Goal: Task Accomplishment & Management: Complete application form

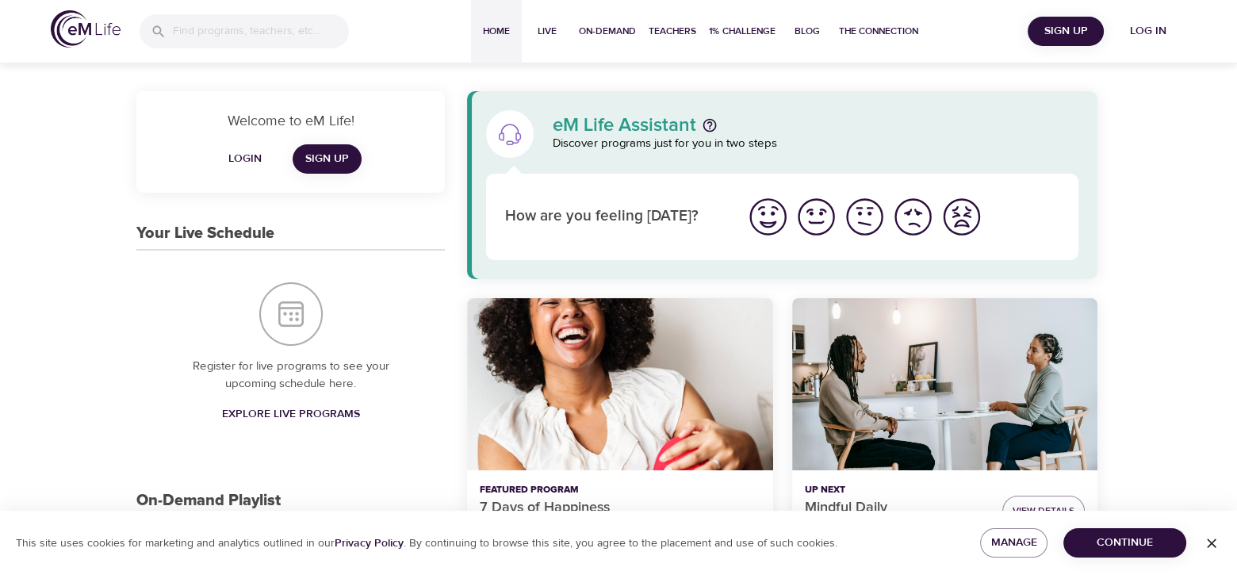
click at [1060, 29] on span "Sign Up" at bounding box center [1065, 31] width 63 height 20
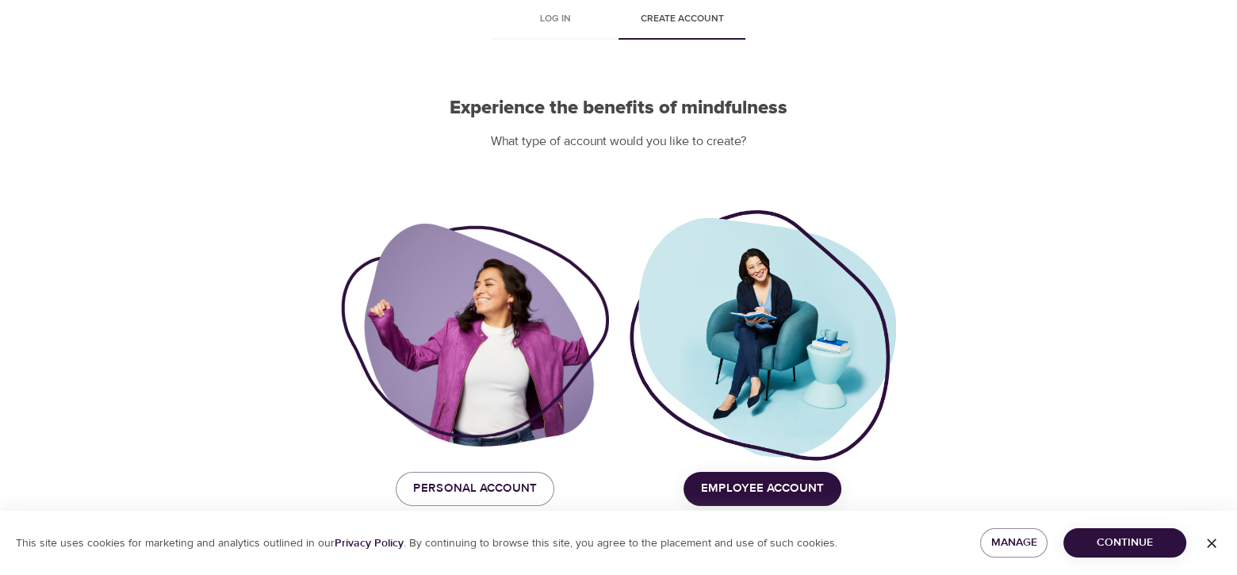
scroll to position [91, 0]
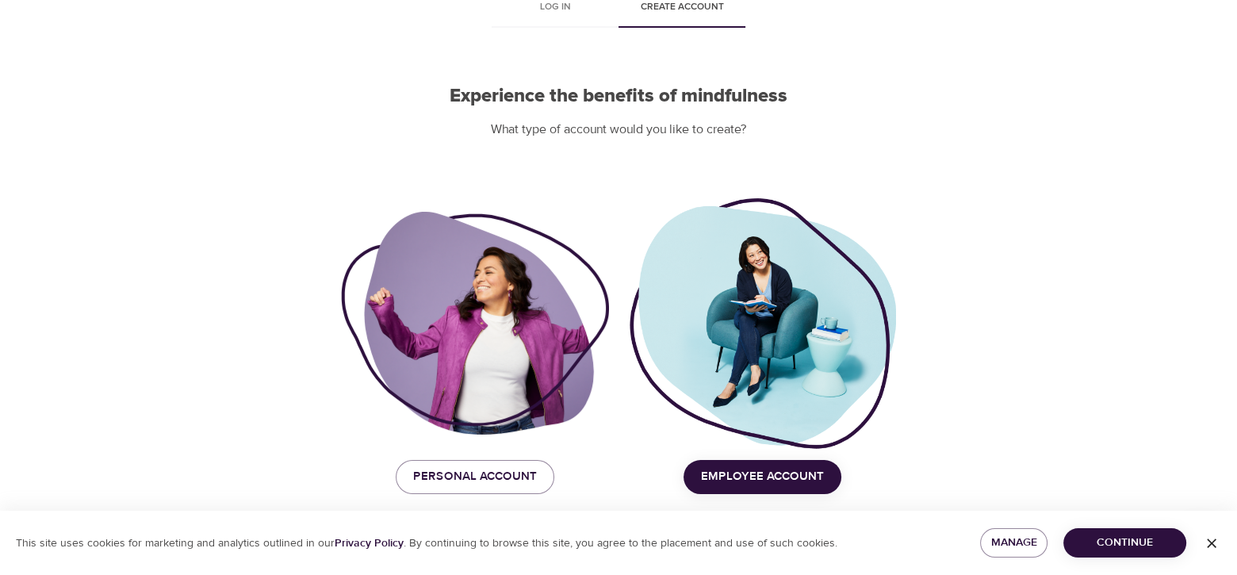
click at [783, 476] on span "Employee Account" at bounding box center [762, 476] width 123 height 21
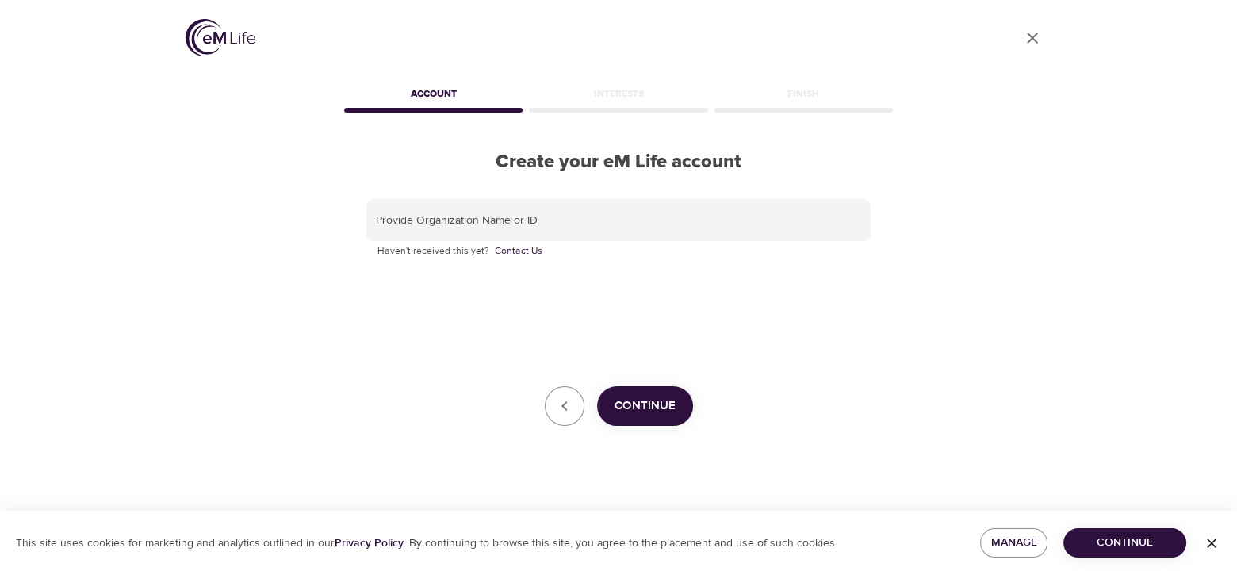
scroll to position [0, 0]
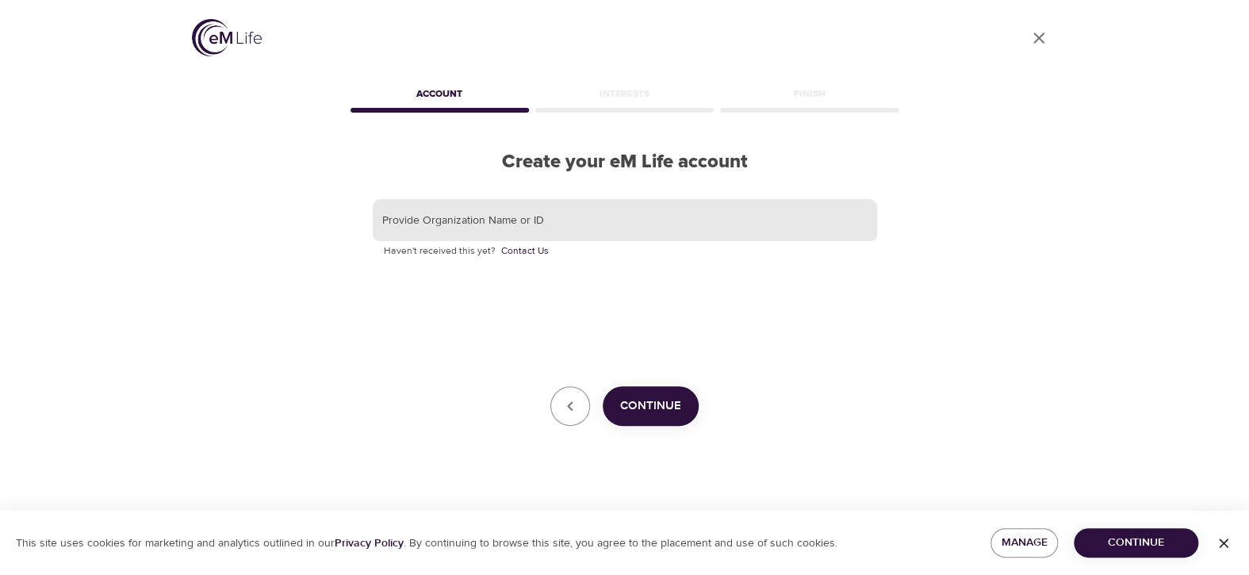
click at [486, 220] on input "text" at bounding box center [625, 220] width 504 height 43
type input "Corewell Health"
drag, startPoint x: 652, startPoint y: 404, endPoint x: 658, endPoint y: 411, distance: 9.7
click at [658, 411] on span "Continue" at bounding box center [650, 406] width 61 height 21
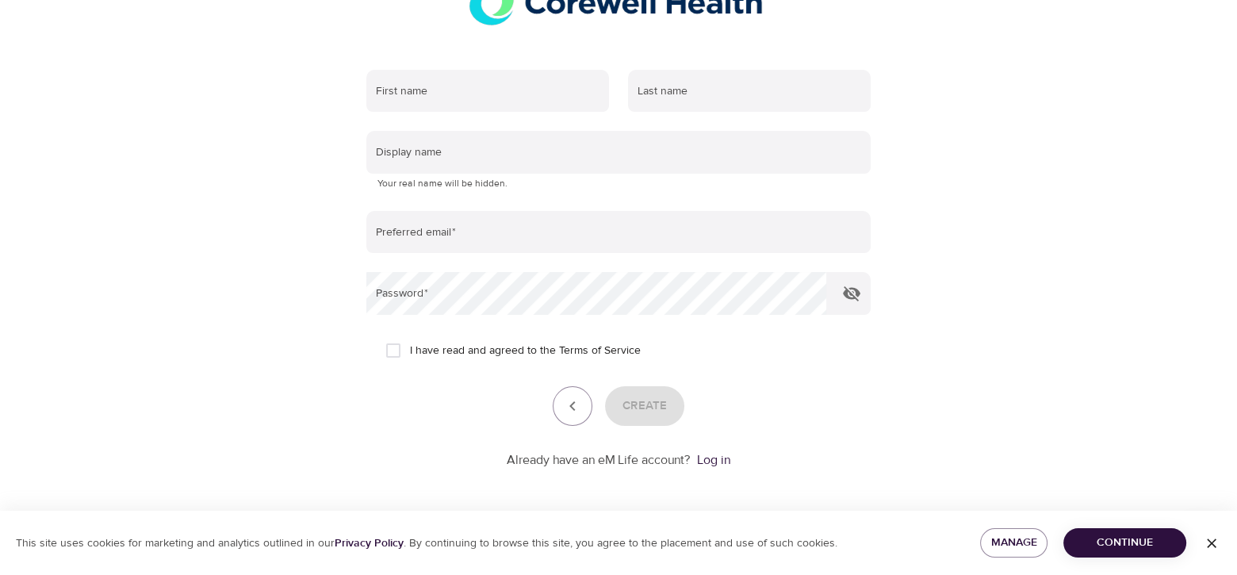
scroll to position [133, 0]
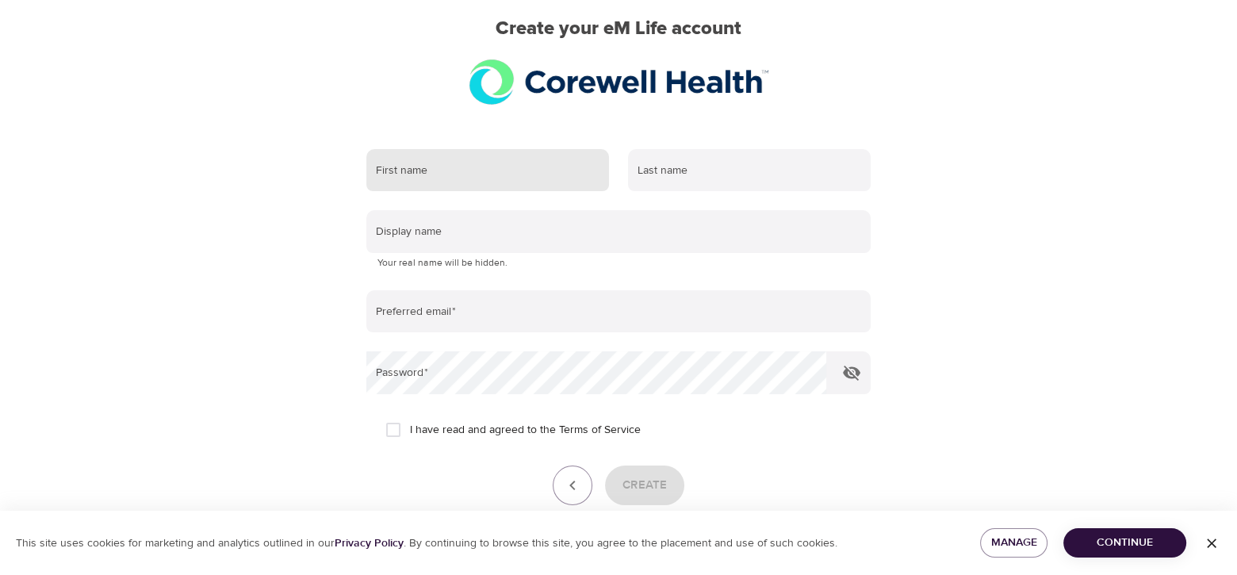
click at [456, 170] on input "text" at bounding box center [487, 170] width 243 height 43
type input "[PERSON_NAME]"
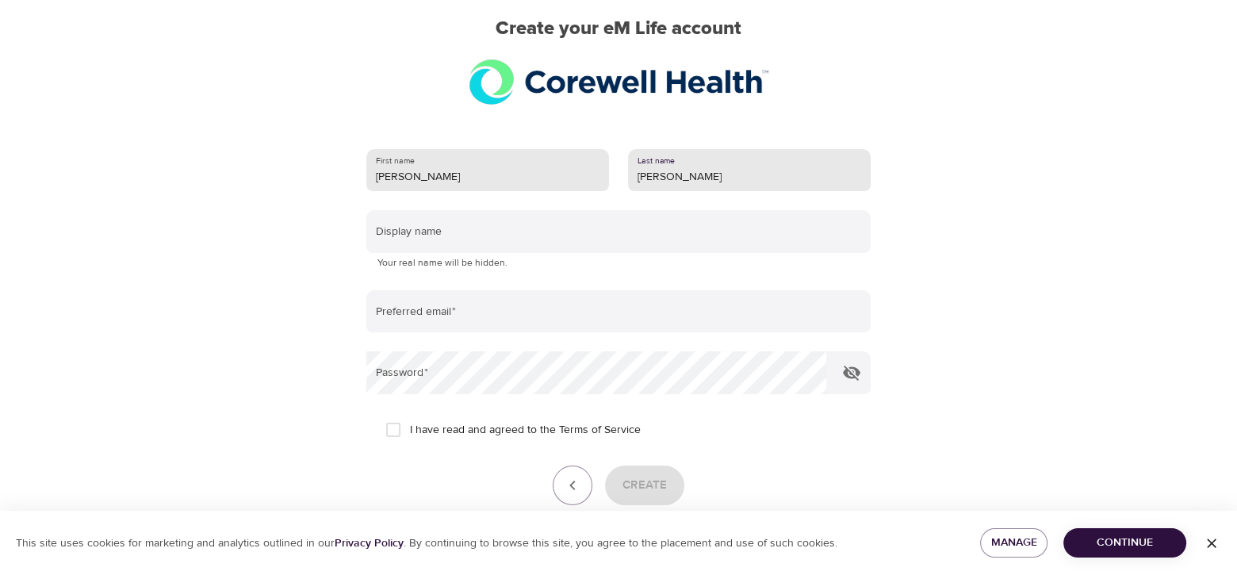
type input "[PERSON_NAME]"
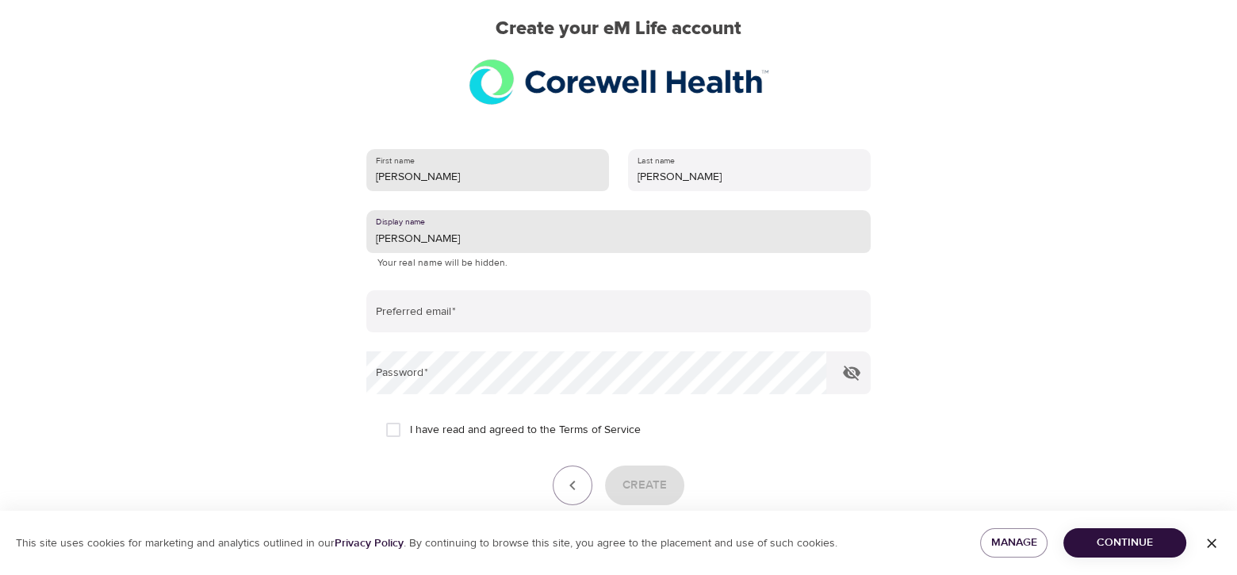
type input "[PERSON_NAME]"
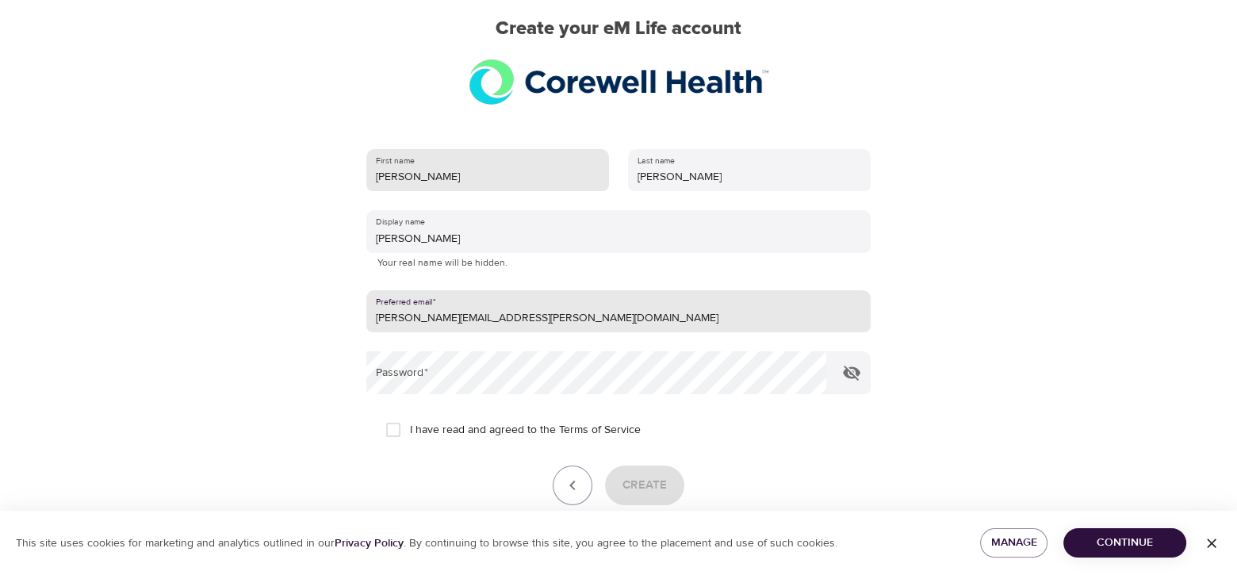
type input "[PERSON_NAME][EMAIL_ADDRESS][PERSON_NAME][DOMAIN_NAME]"
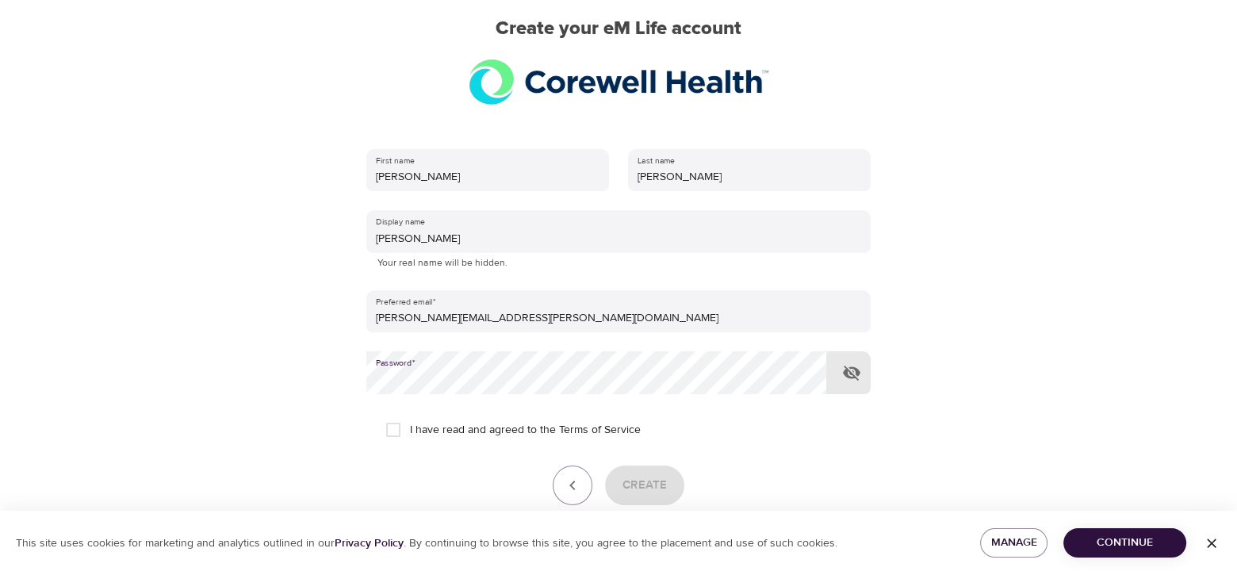
click at [389, 419] on input "I have read and agreed to the Terms of Service" at bounding box center [393, 429] width 33 height 33
checkbox input "true"
click at [648, 490] on span "Create" at bounding box center [644, 485] width 44 height 21
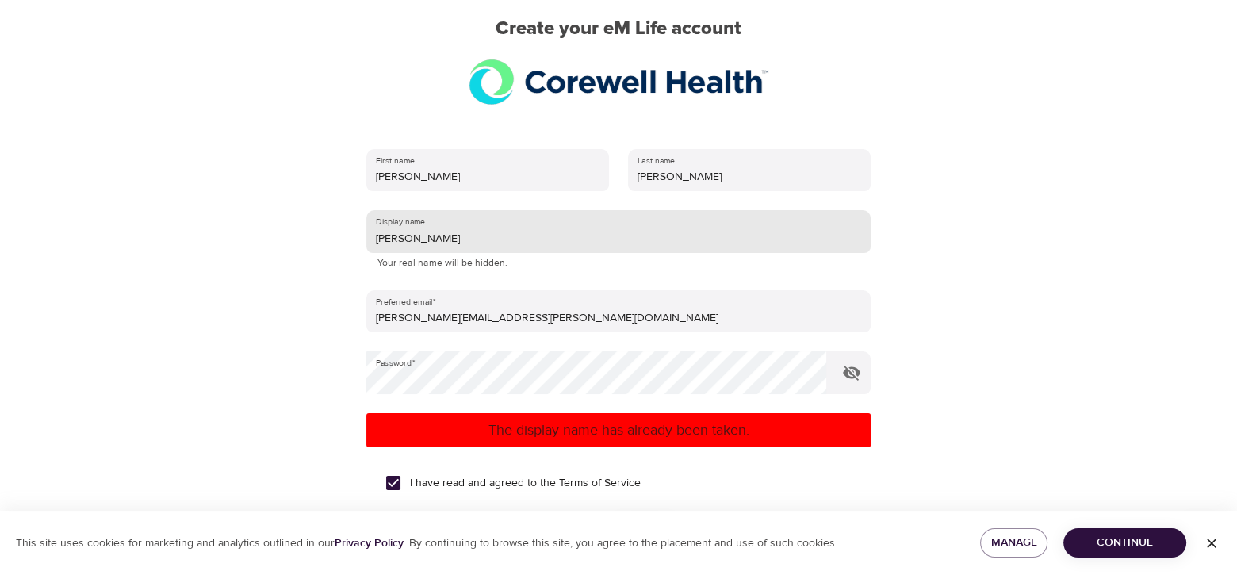
click at [404, 239] on input "[PERSON_NAME]" at bounding box center [618, 231] width 504 height 43
type input "JenW2011"
click at [1025, 314] on div "User Profile Account Interests Finish Create your eM Life account First name [P…" at bounding box center [618, 154] width 904 height 575
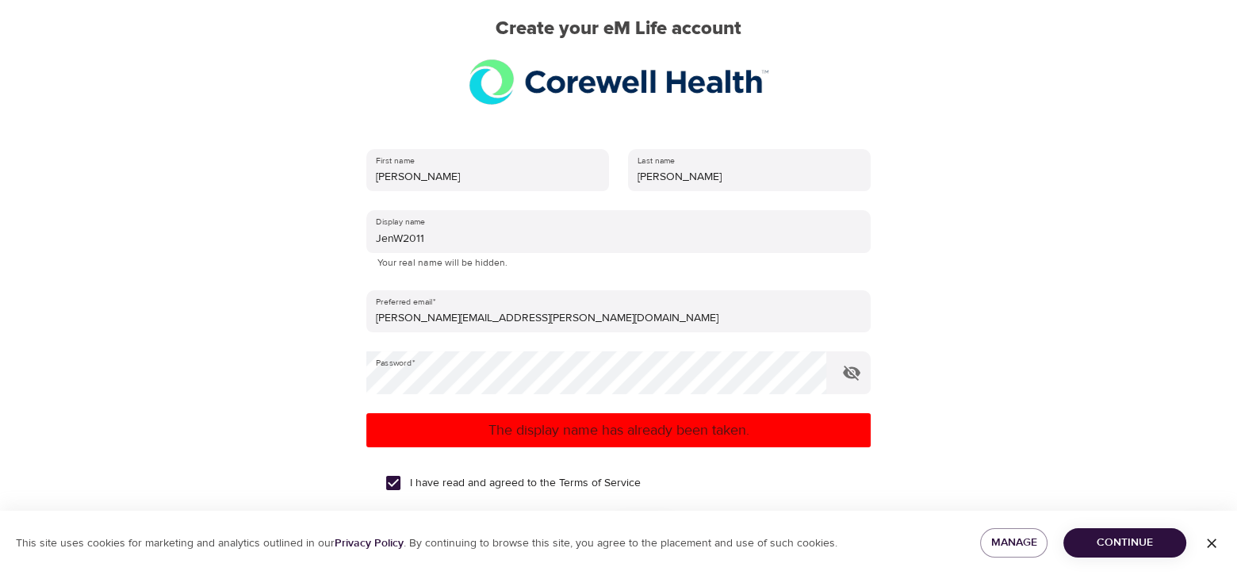
click at [629, 426] on p "The display name has already been taken." at bounding box center [619, 429] width 492 height 21
click at [1096, 539] on span "Continue" at bounding box center [1125, 543] width 98 height 20
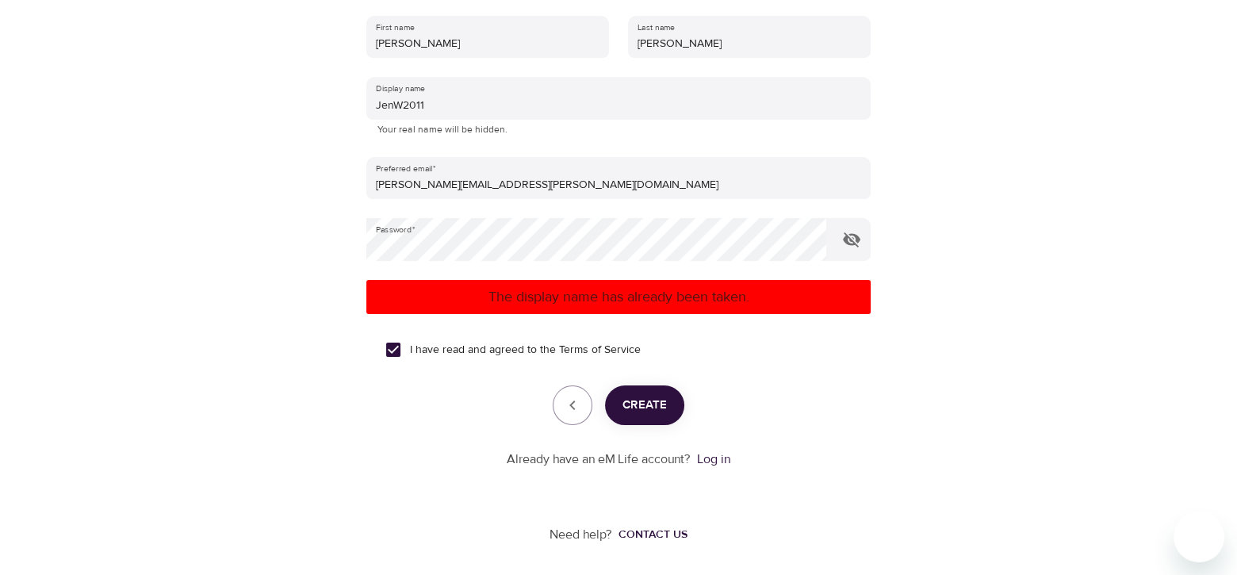
click at [651, 404] on span "Create" at bounding box center [644, 405] width 44 height 21
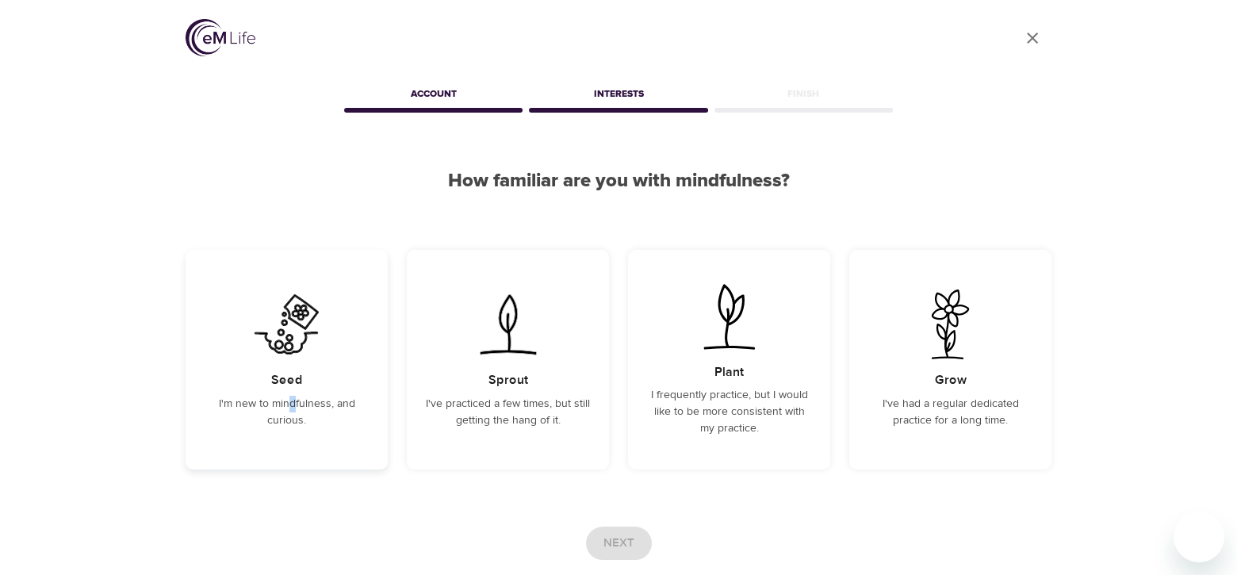
click at [291, 404] on p "I'm new to mindfulness, and curious." at bounding box center [287, 412] width 164 height 33
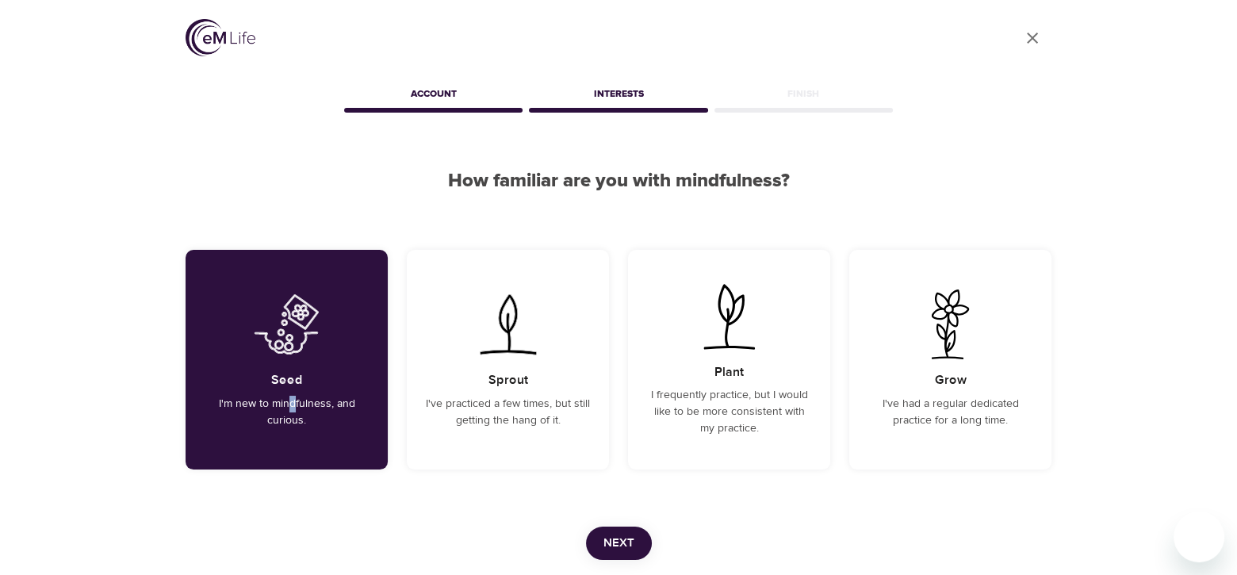
scroll to position [98, 0]
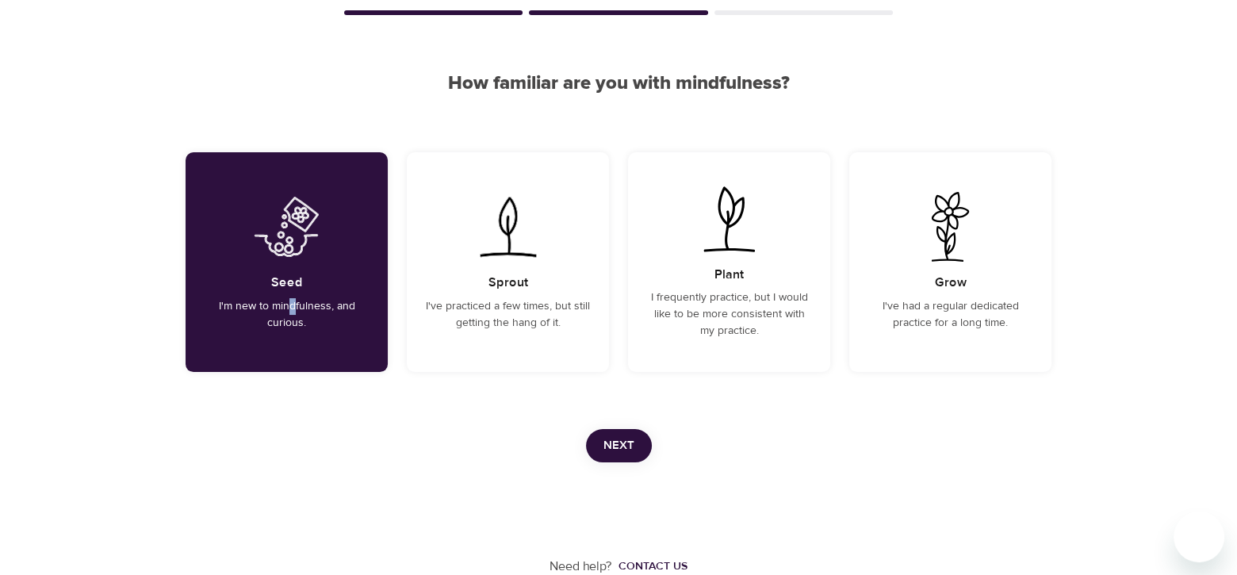
click at [626, 436] on span "Next" at bounding box center [618, 445] width 31 height 21
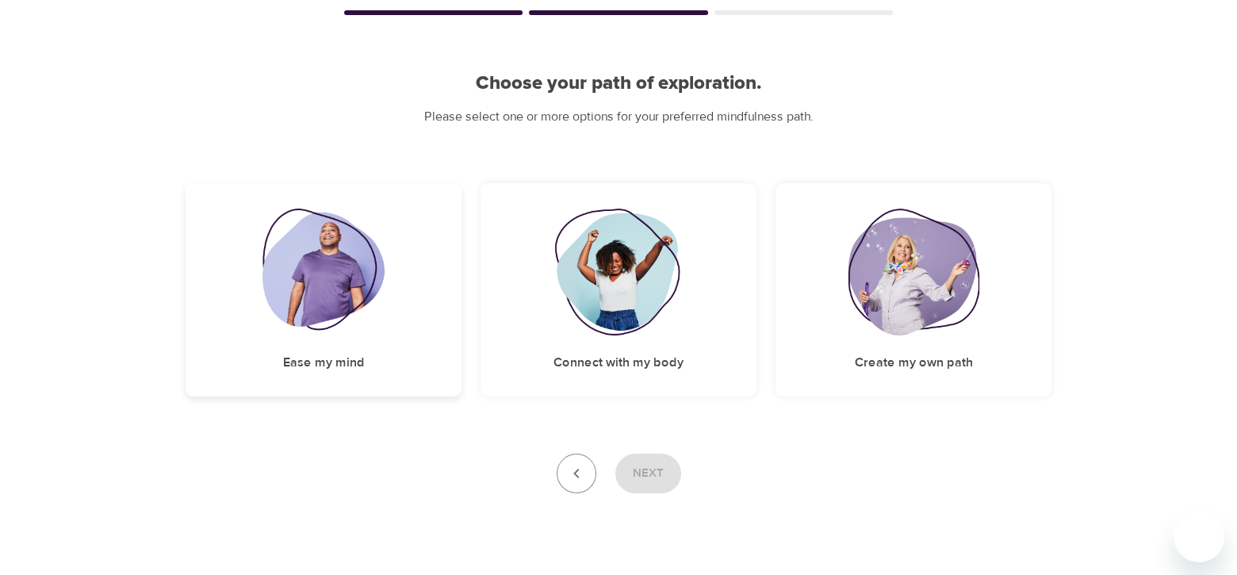
click at [336, 309] on img at bounding box center [323, 272] width 123 height 127
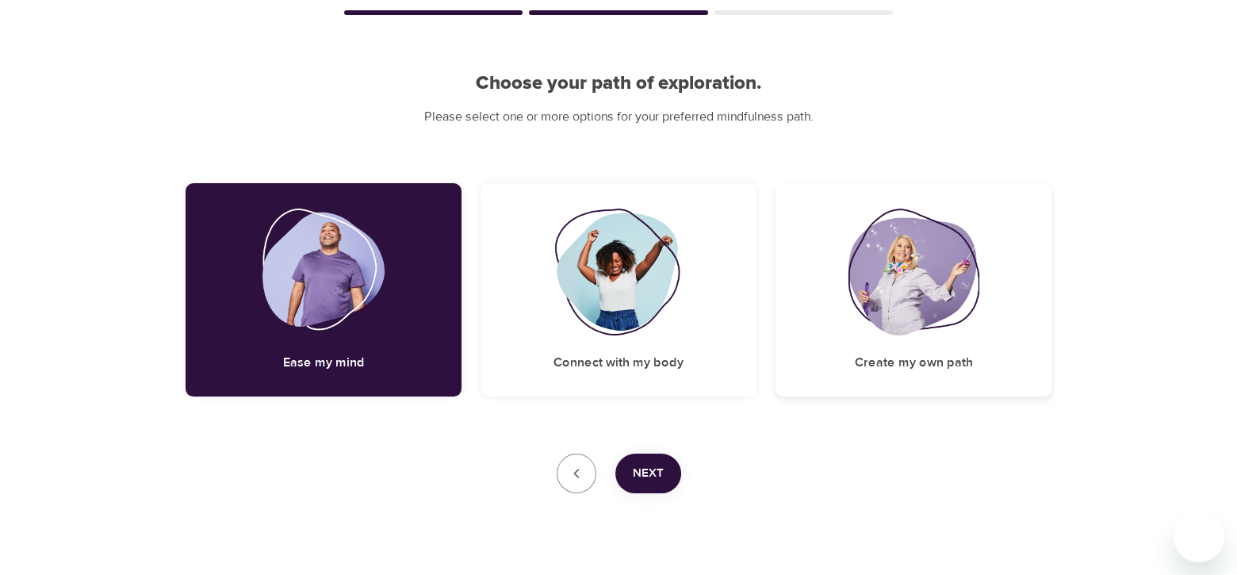
click at [878, 291] on img at bounding box center [914, 272] width 132 height 127
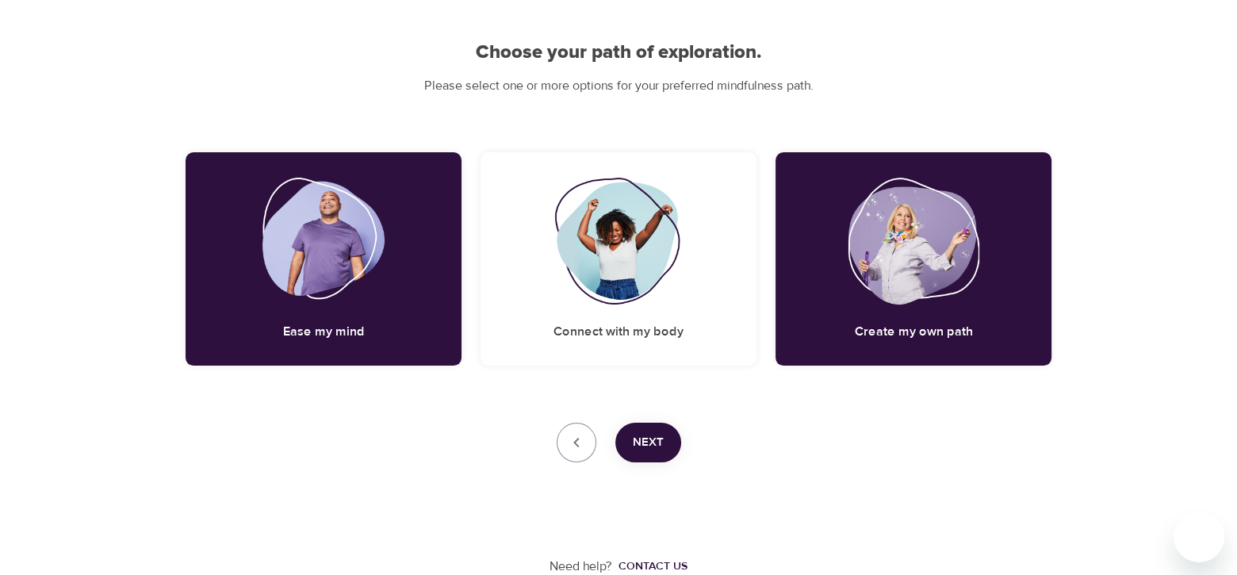
click at [657, 444] on span "Next" at bounding box center [648, 442] width 31 height 21
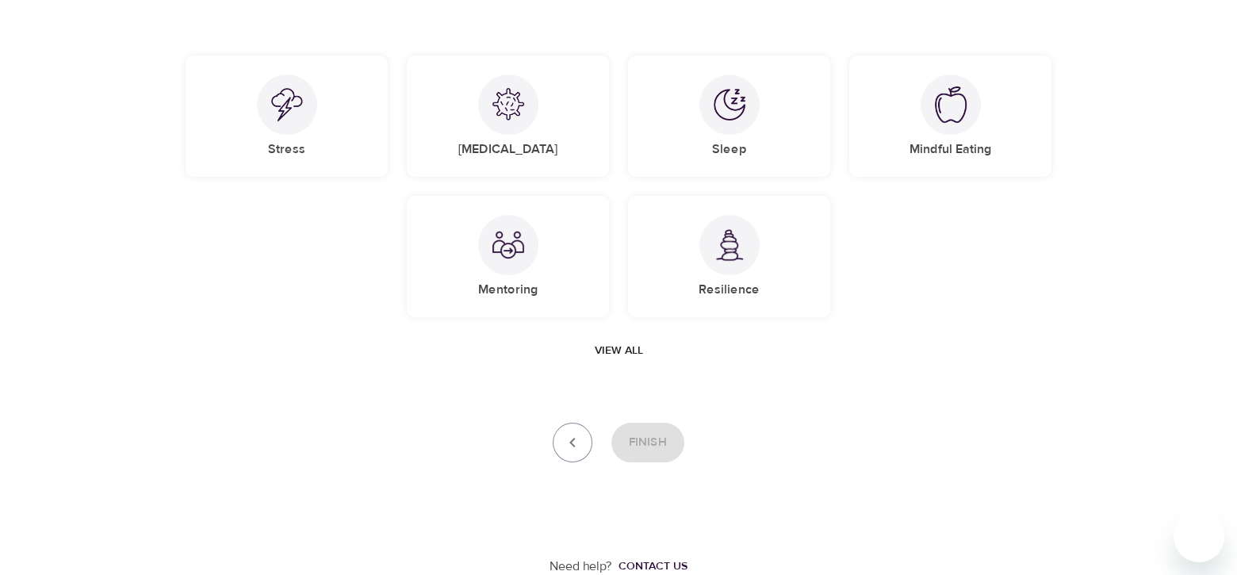
scroll to position [36, 0]
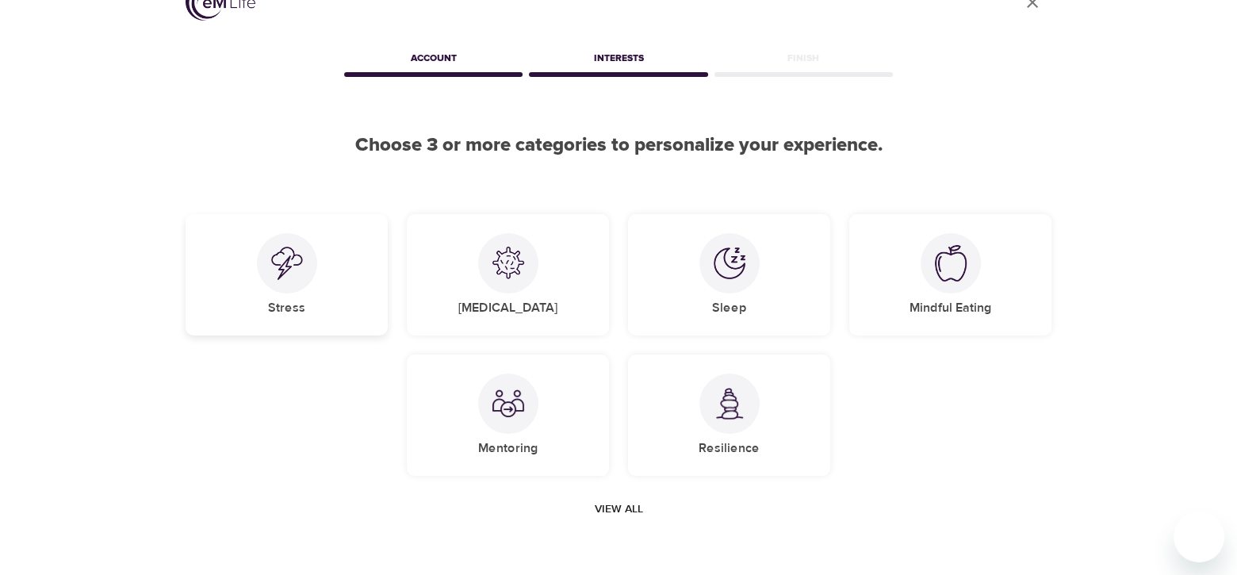
click at [278, 258] on img at bounding box center [287, 263] width 32 height 33
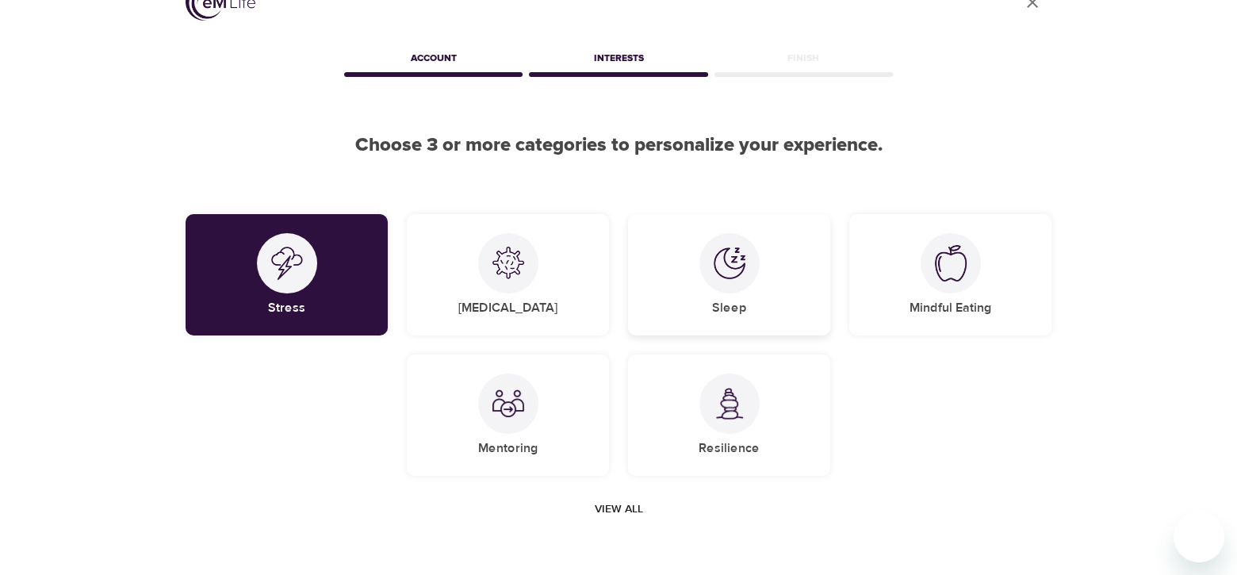
click at [698, 278] on div "Sleep" at bounding box center [729, 274] width 202 height 121
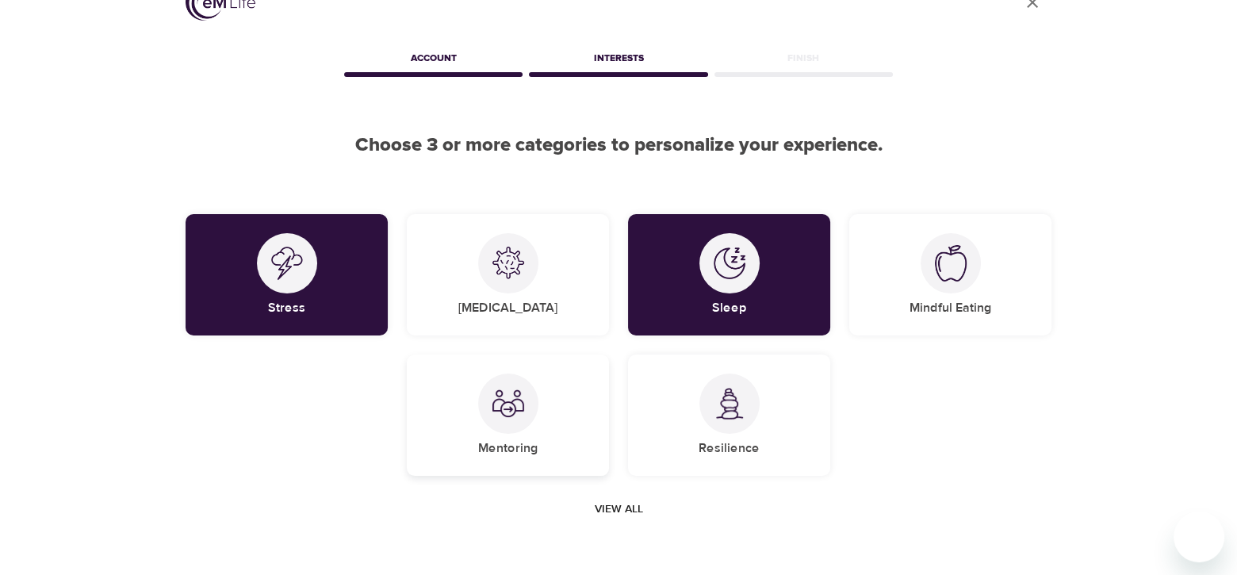
drag, startPoint x: 461, startPoint y: 423, endPoint x: 418, endPoint y: 412, distance: 45.0
click at [464, 423] on div "Mentoring" at bounding box center [508, 414] width 202 height 121
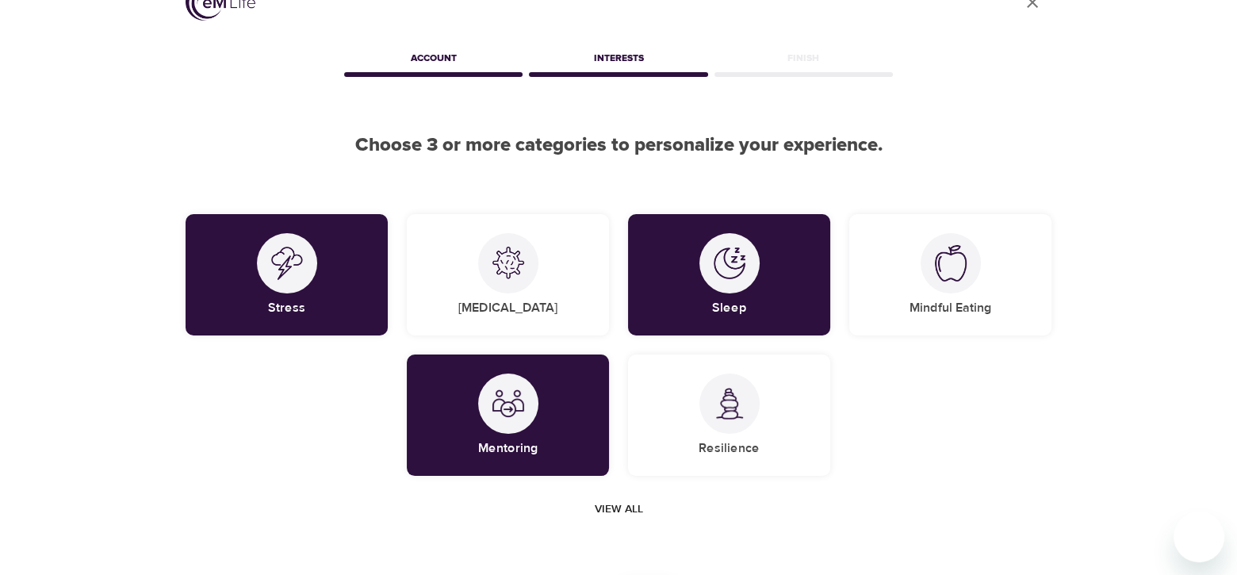
scroll to position [194, 0]
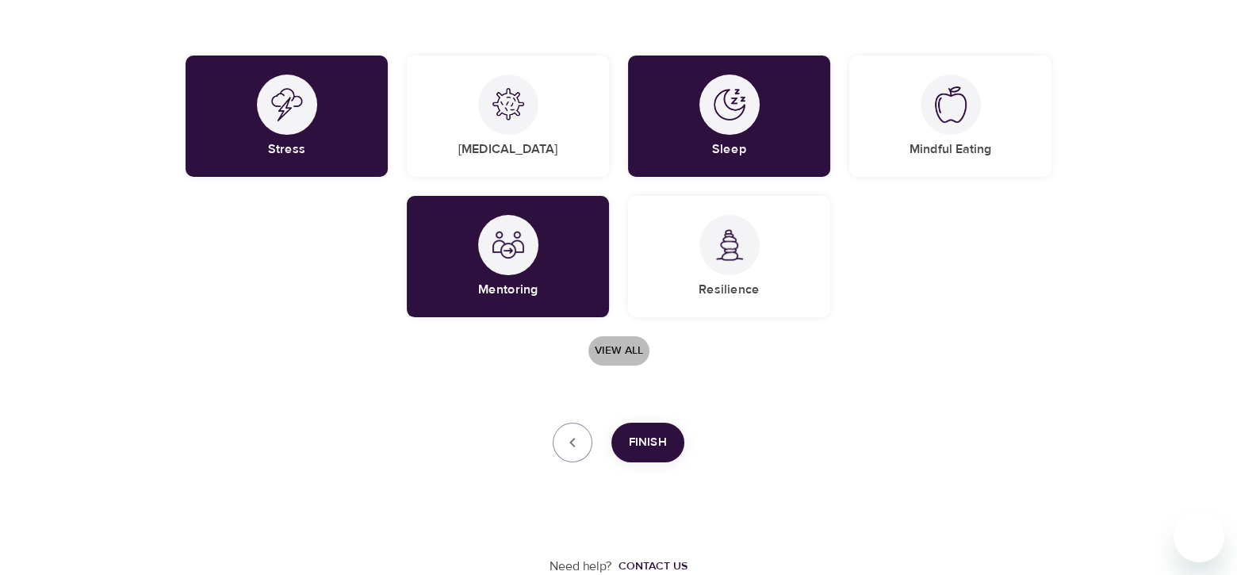
click at [620, 347] on span "View all" at bounding box center [619, 351] width 48 height 20
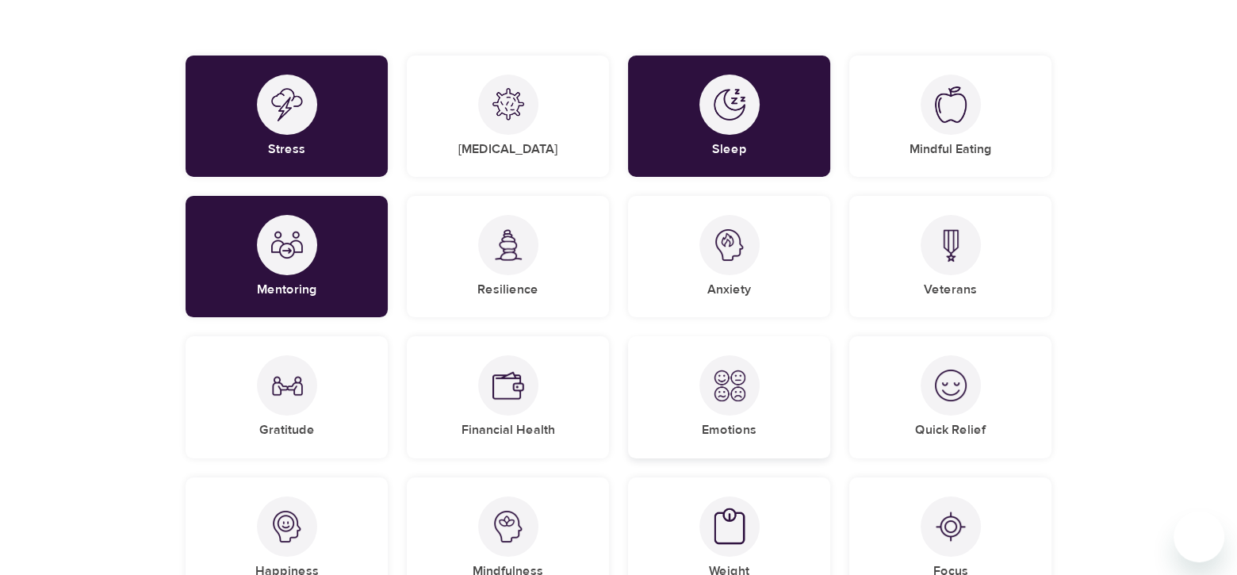
click at [738, 398] on img at bounding box center [730, 385] width 32 height 32
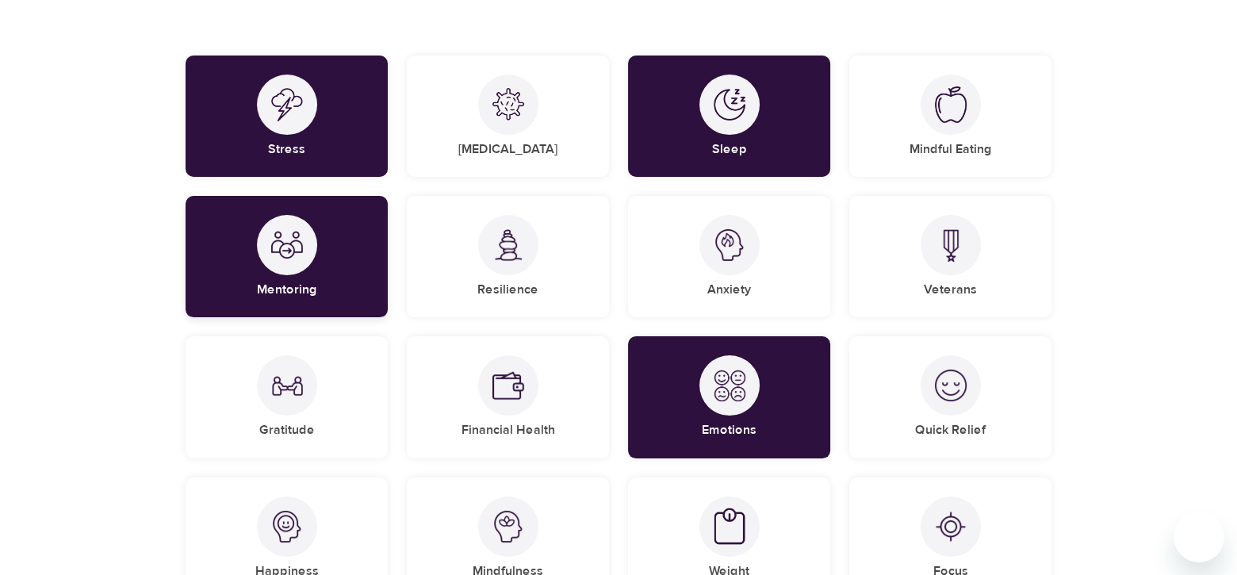
drag, startPoint x: 262, startPoint y: 257, endPoint x: 313, endPoint y: 274, distance: 53.7
click at [270, 257] on div "Mentoring" at bounding box center [287, 256] width 202 height 121
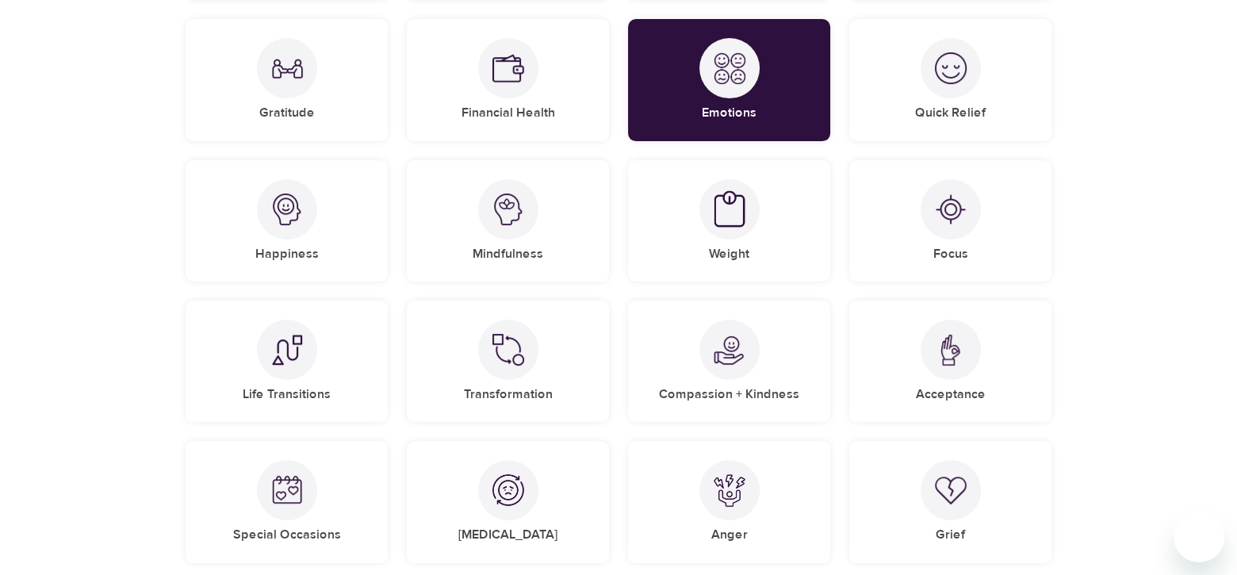
scroll to position [670, 0]
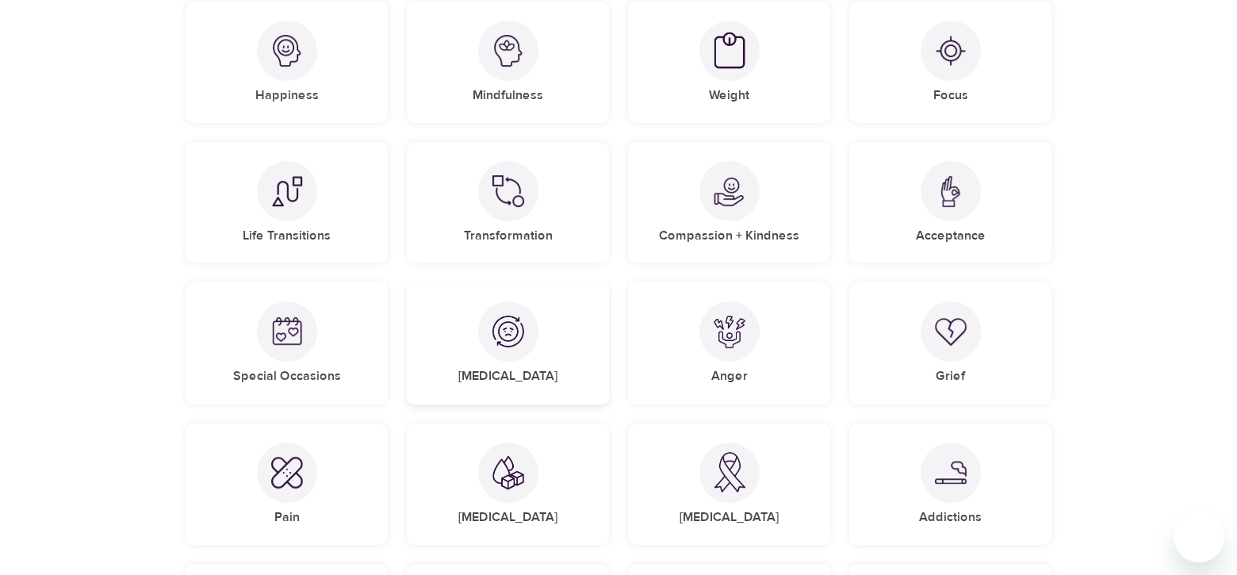
click at [500, 339] on img at bounding box center [508, 332] width 32 height 32
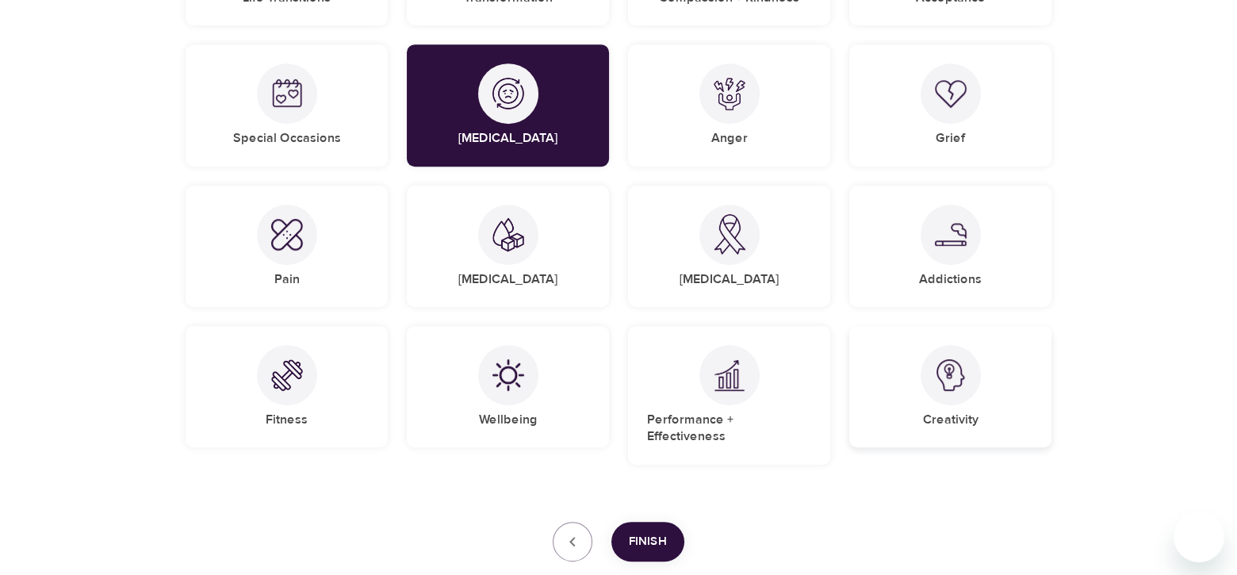
scroll to position [987, 0]
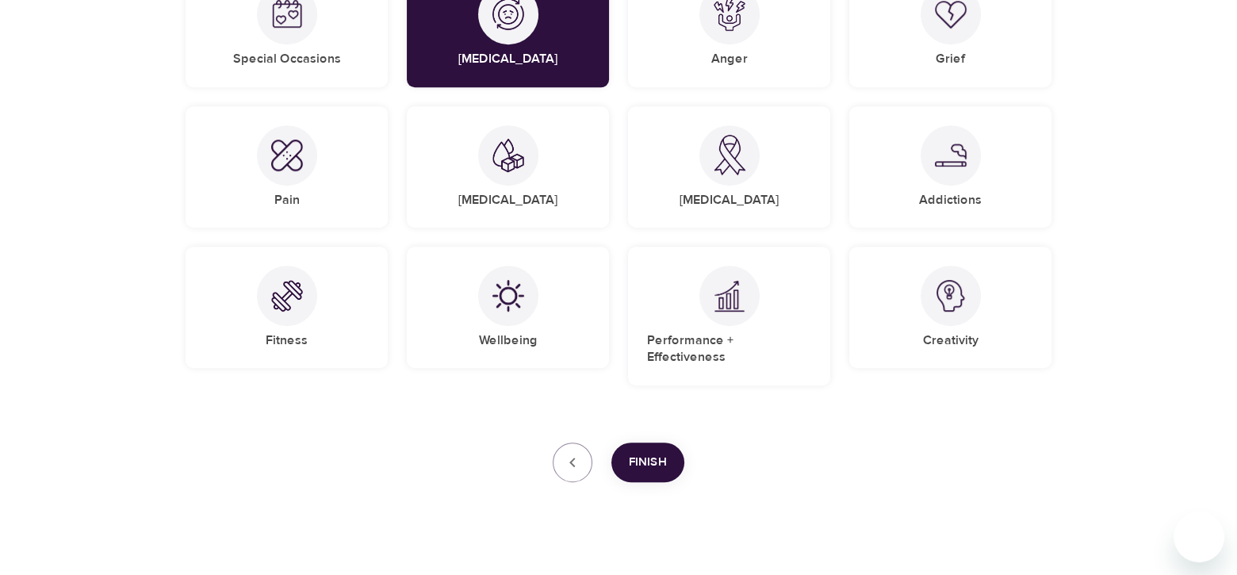
click at [637, 452] on span "Finish" at bounding box center [648, 462] width 38 height 21
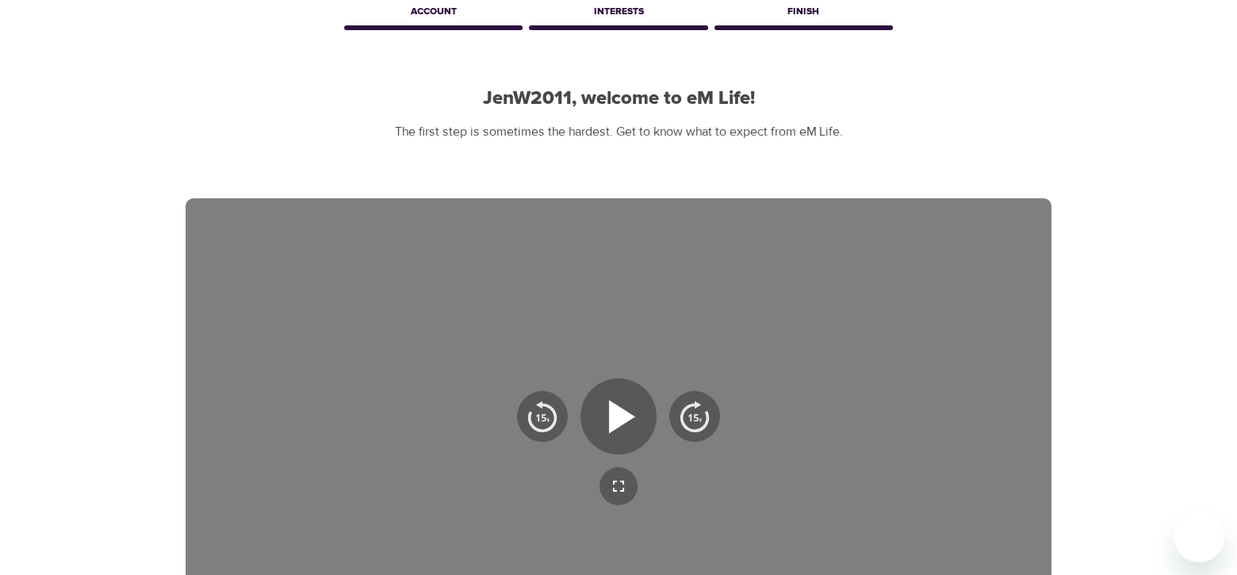
scroll to position [0, 0]
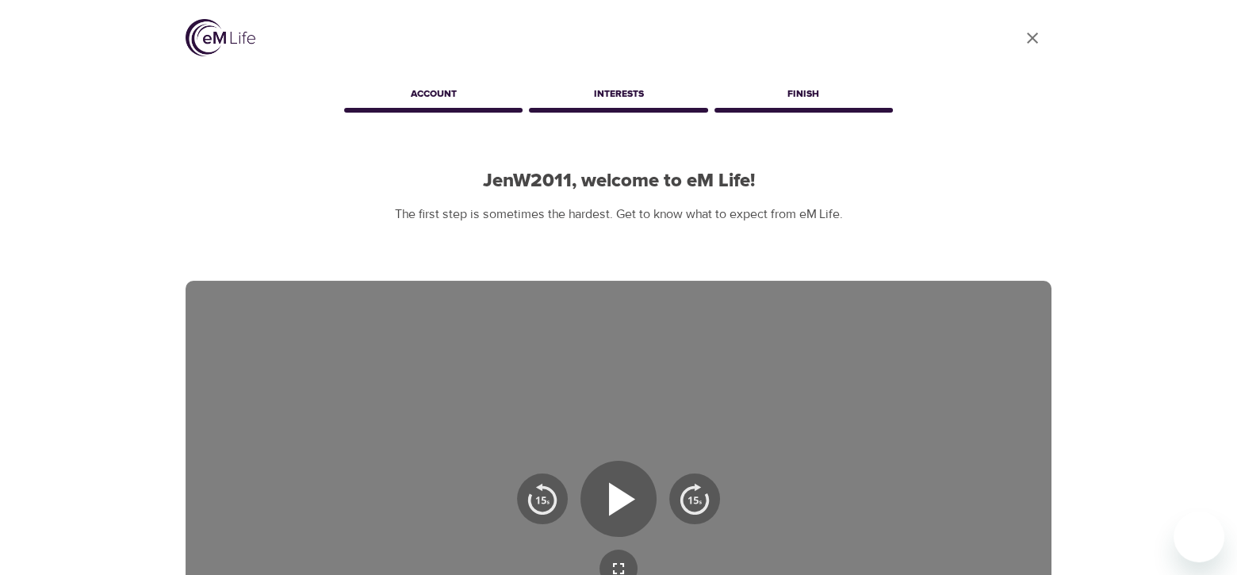
click at [603, 95] on div "Interests" at bounding box center [618, 97] width 185 height 32
click at [804, 94] on div "Finish" at bounding box center [803, 97] width 185 height 32
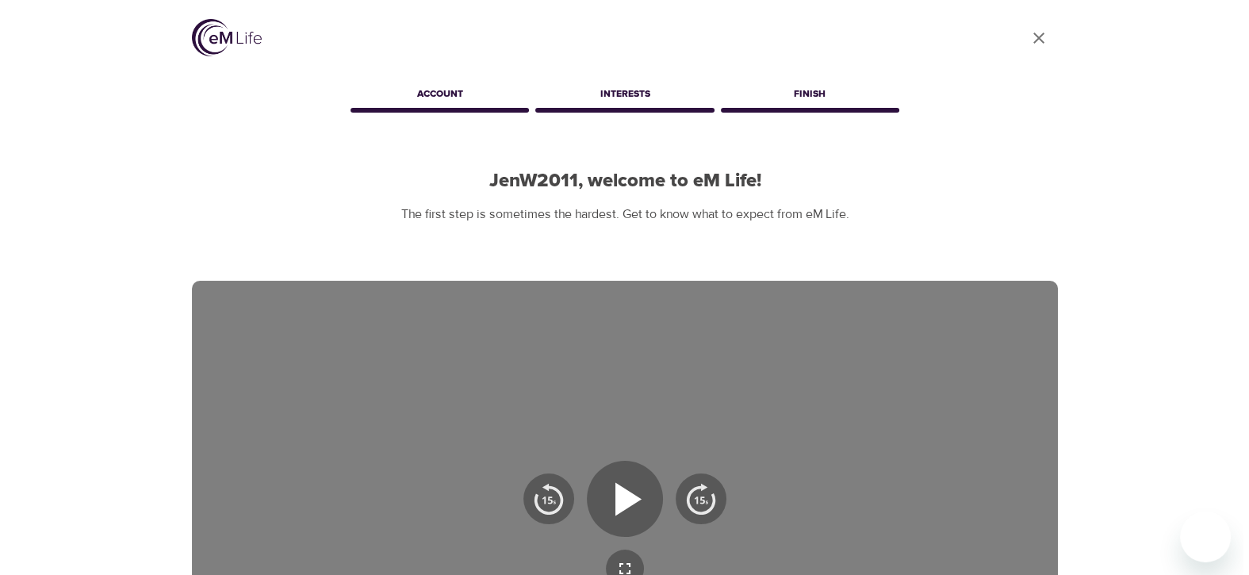
scroll to position [396, 0]
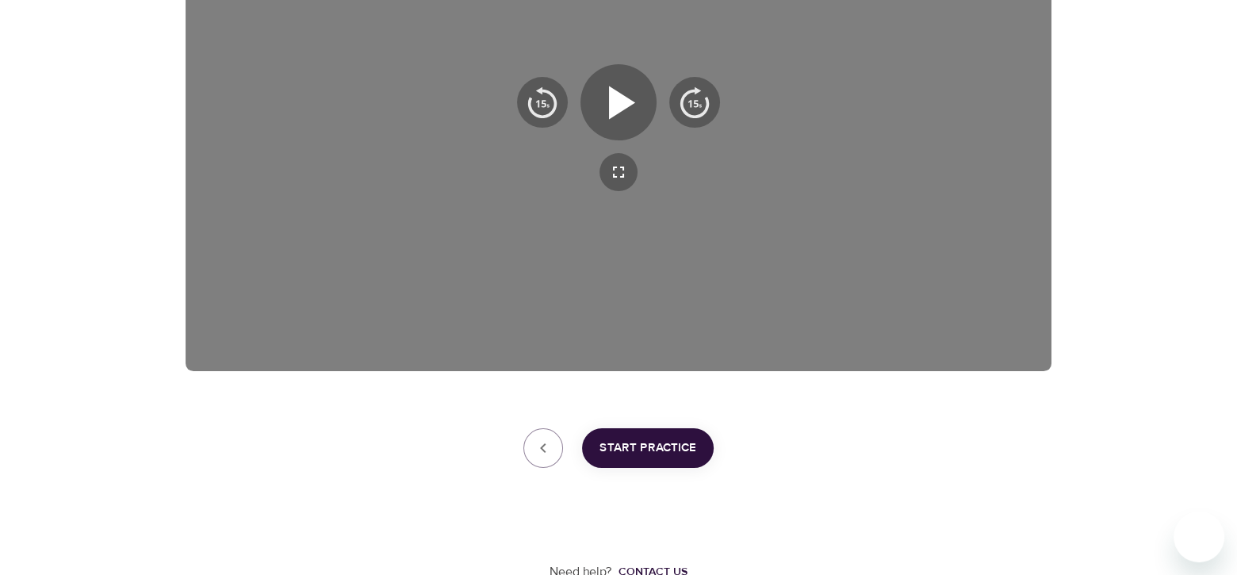
click at [660, 449] on span "Start Practice" at bounding box center [647, 448] width 97 height 21
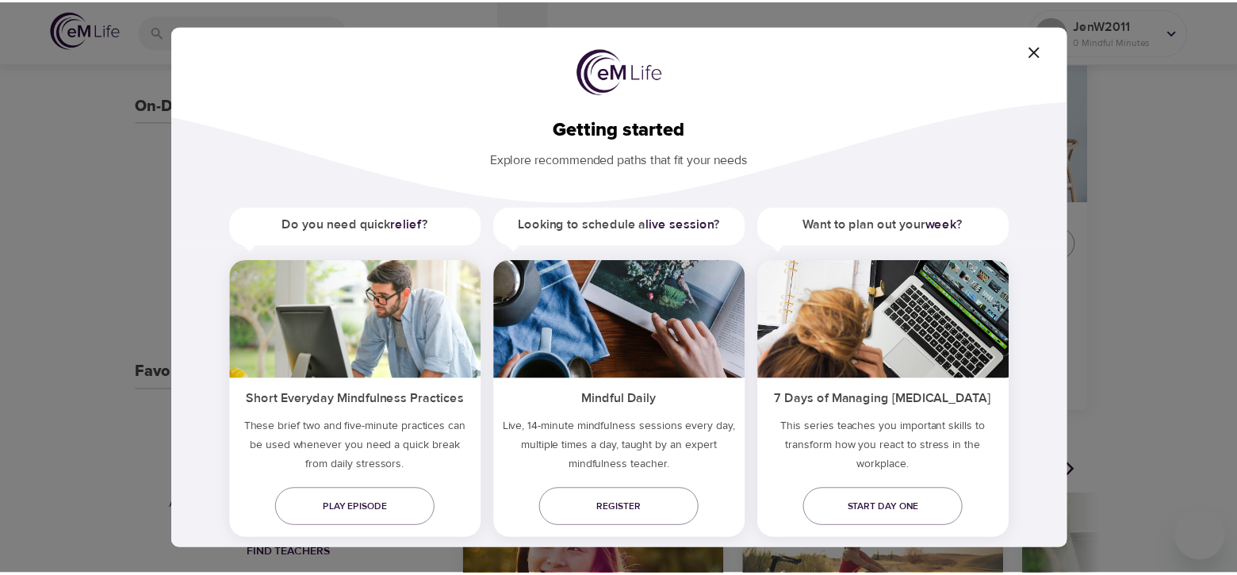
scroll to position [31, 0]
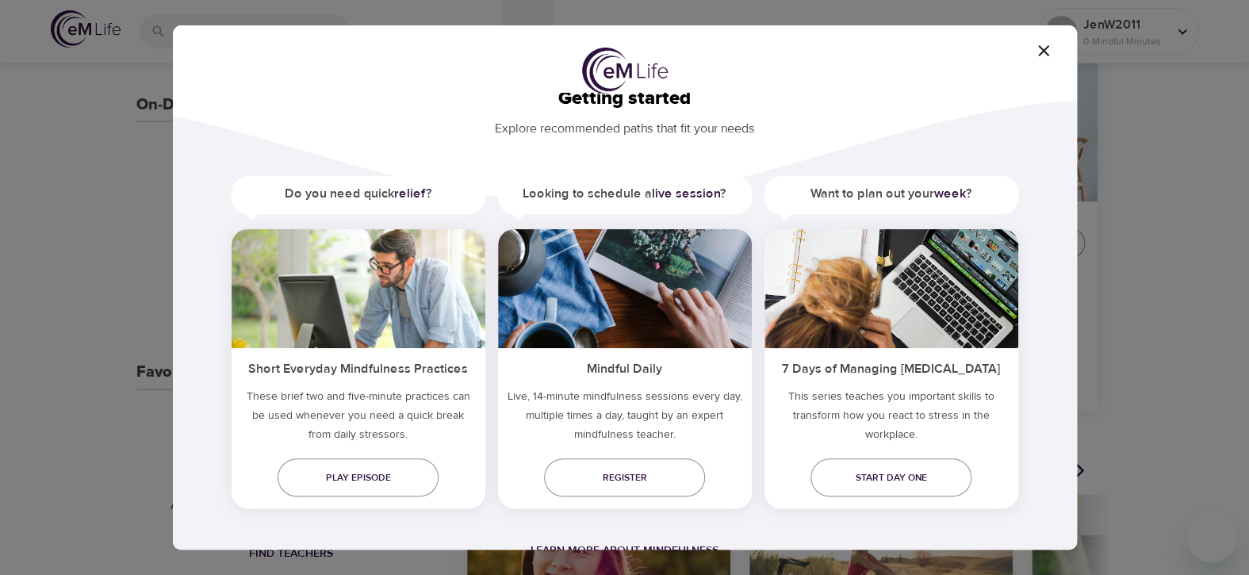
click at [1049, 52] on icon "button" at bounding box center [1043, 50] width 19 height 19
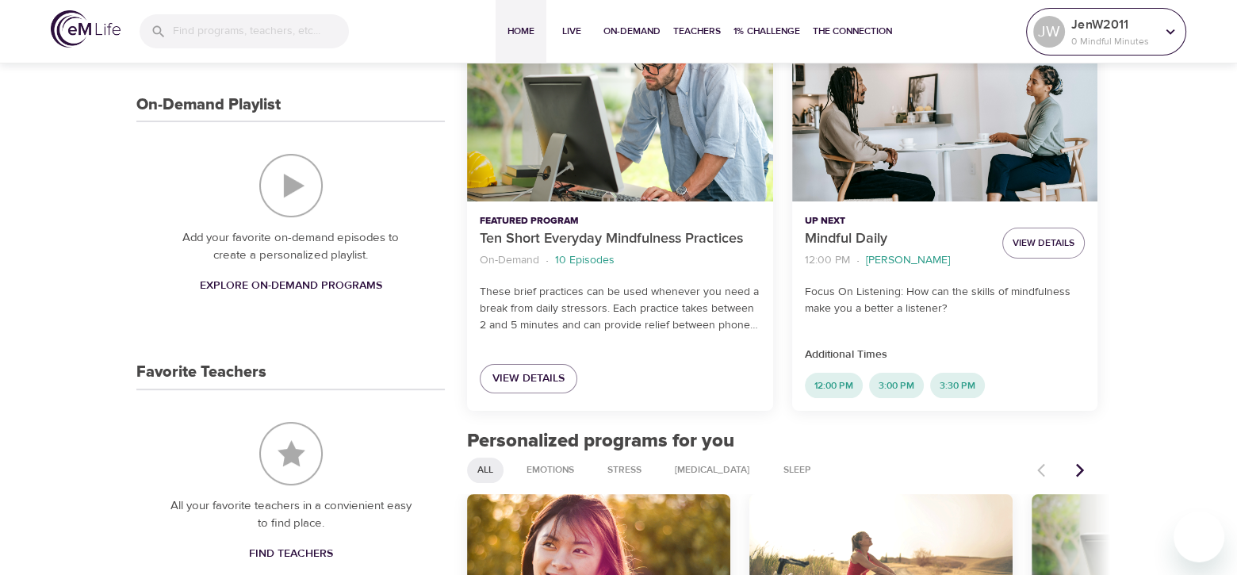
click at [1153, 34] on p "0 Mindful Minutes" at bounding box center [1113, 41] width 84 height 14
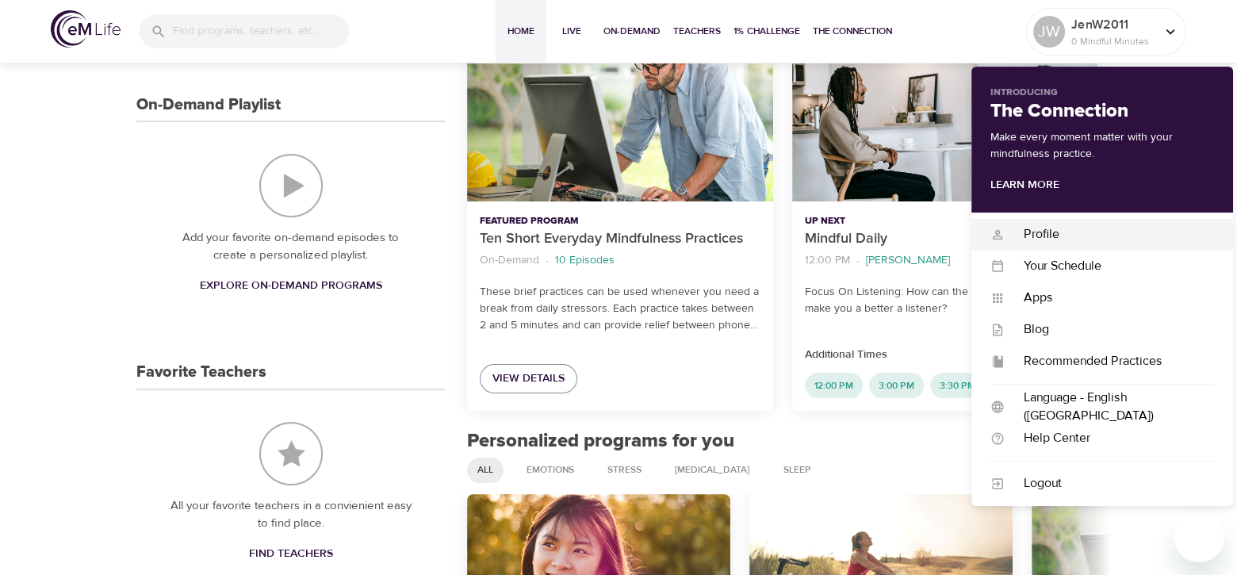
scroll to position [476, 0]
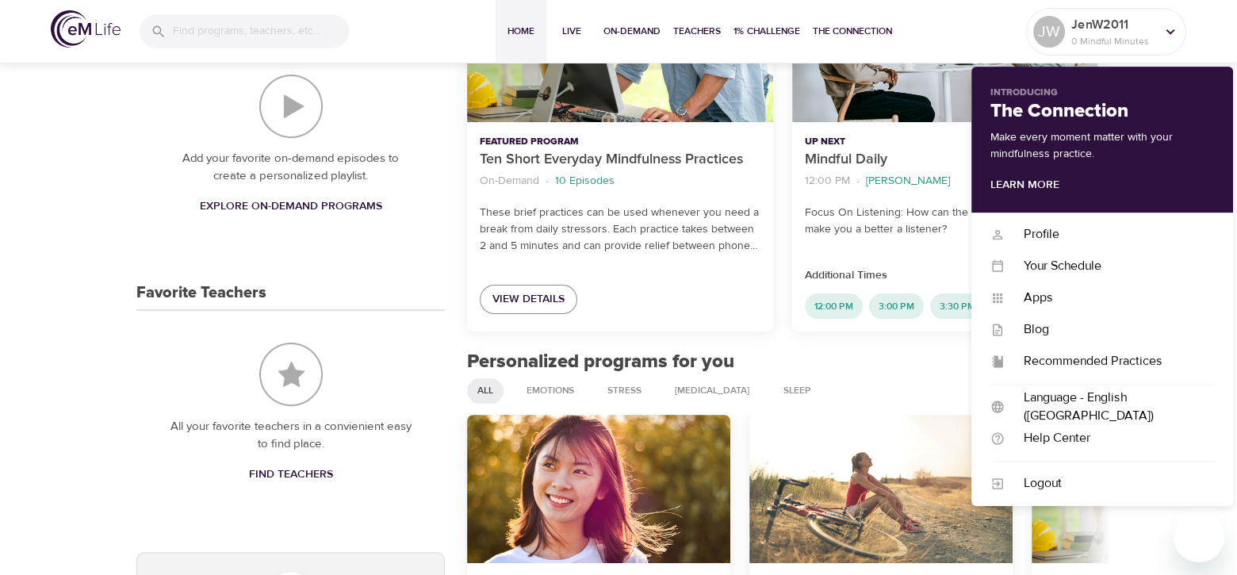
drag, startPoint x: 122, startPoint y: 422, endPoint x: 43, endPoint y: 381, distance: 89.0
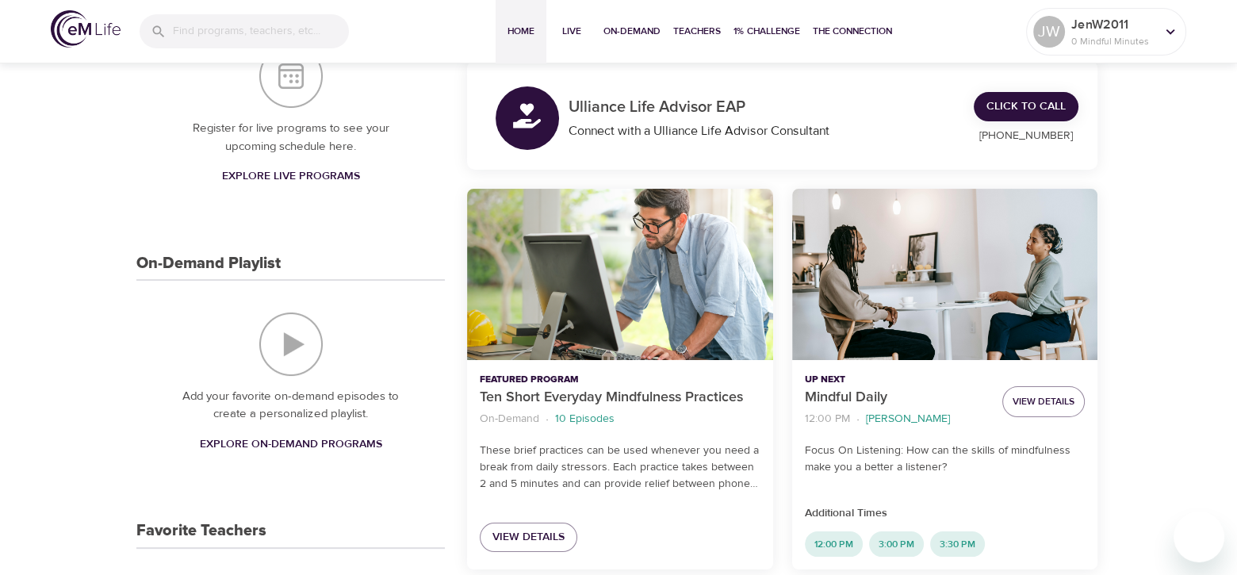
scroll to position [0, 0]
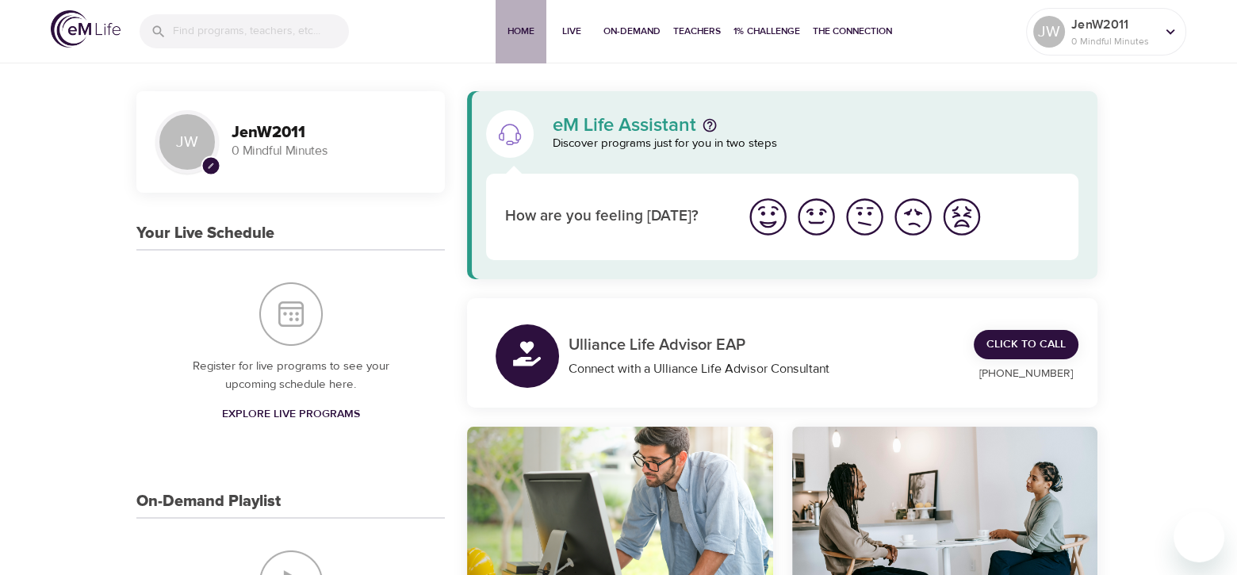
click at [515, 32] on span "Home" at bounding box center [521, 31] width 38 height 17
click at [1142, 29] on p "JenW2011" at bounding box center [1113, 24] width 84 height 19
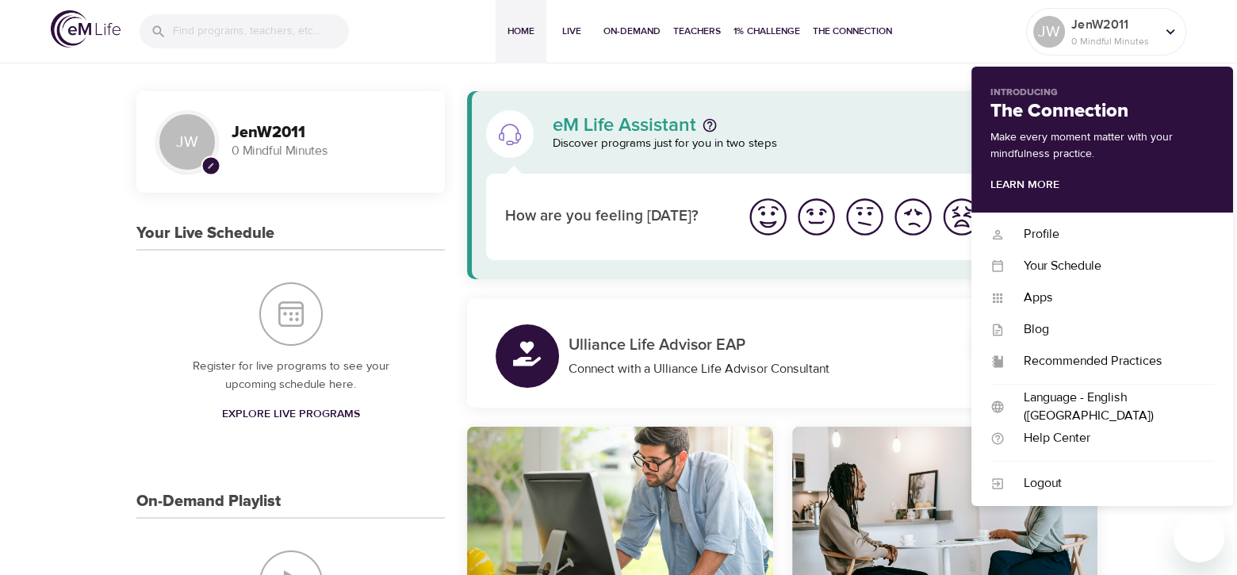
drag, startPoint x: 1066, startPoint y: 484, endPoint x: 984, endPoint y: 30, distance: 460.9
click at [1066, 477] on div "Logout" at bounding box center [1108, 483] width 209 height 18
